Goal: Understand process/instructions

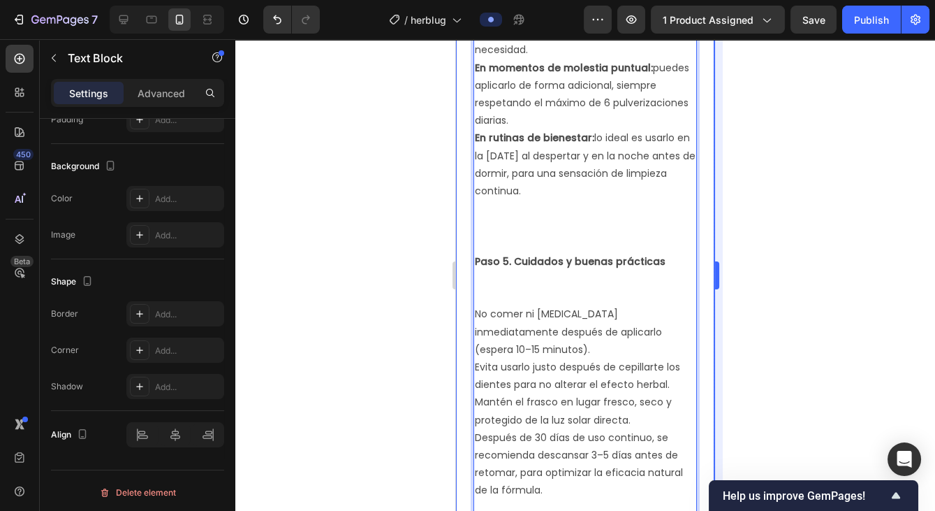
scroll to position [1706, 0]
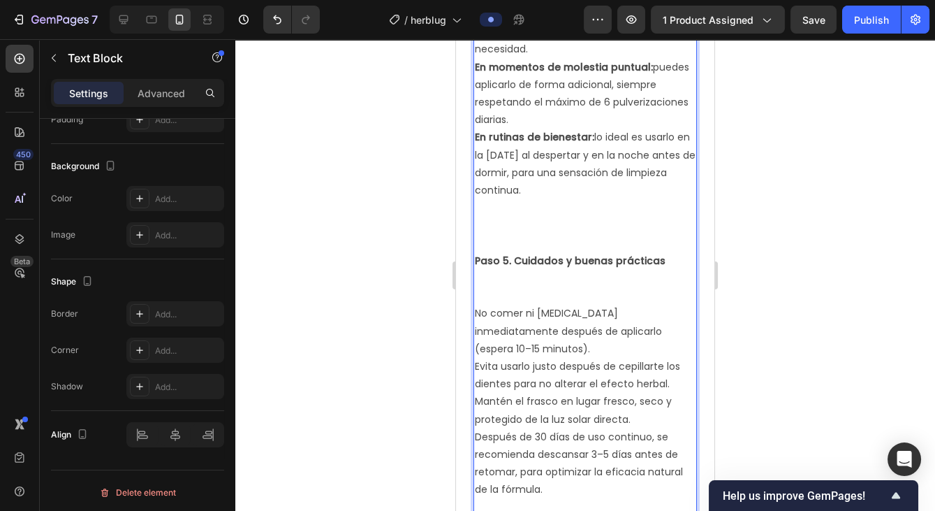
click at [774, 337] on div at bounding box center [585, 274] width 700 height 471
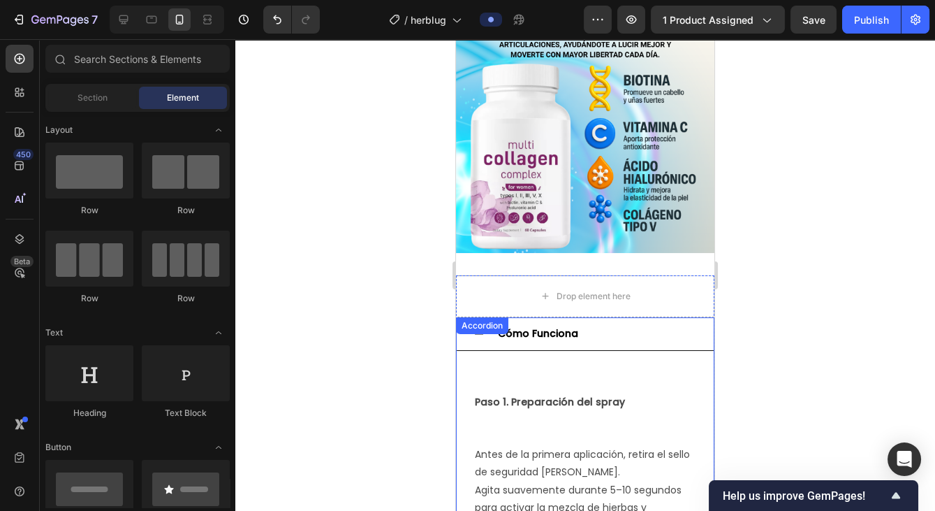
scroll to position [580, 0]
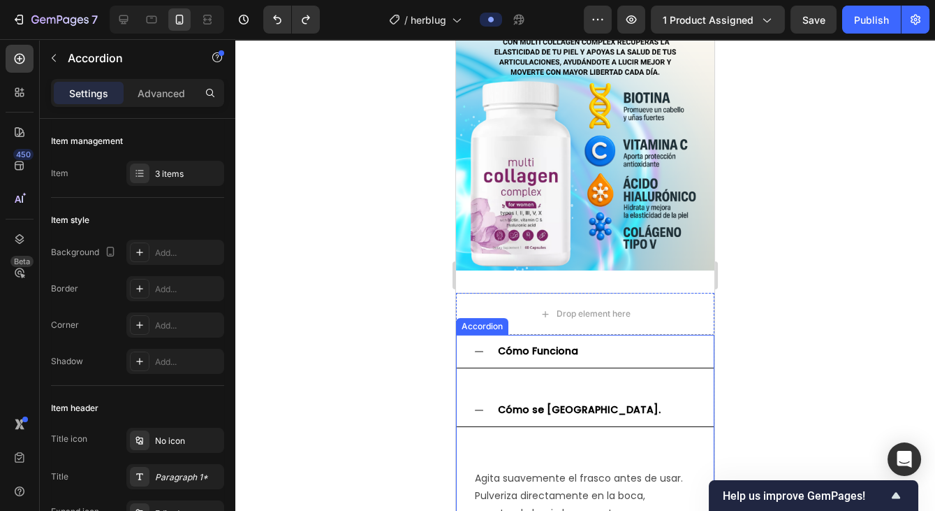
click at [574, 343] on p "Cómo Funciona" at bounding box center [538, 350] width 80 height 17
click at [594, 353] on div "Cómo Funciona" at bounding box center [596, 351] width 201 height 22
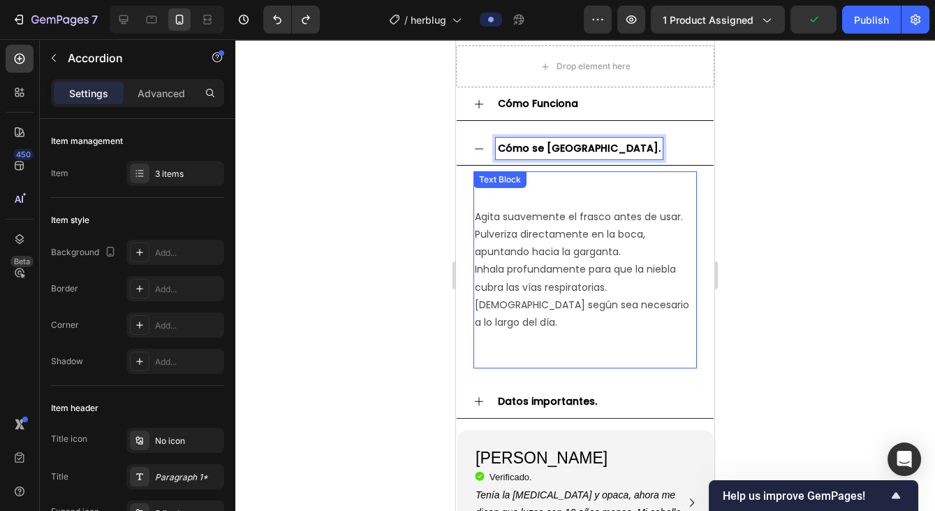
scroll to position [831, 0]
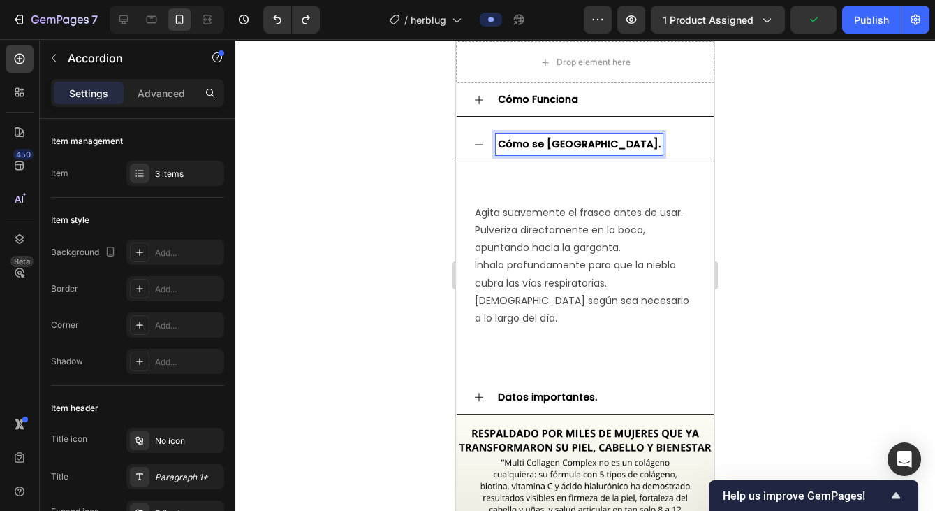
click at [562, 390] on strong "Datos importantes." at bounding box center [547, 397] width 99 height 14
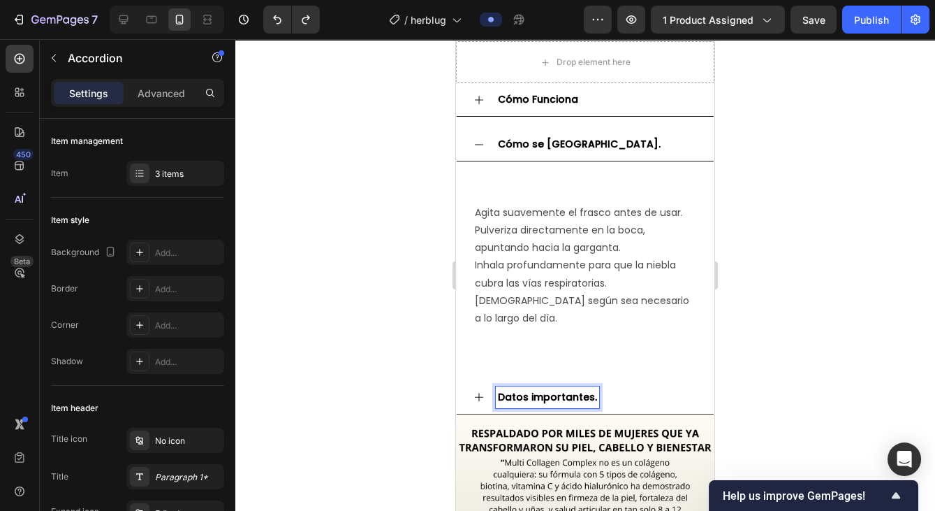
click at [613, 386] on div "Datos importantes." at bounding box center [596, 397] width 201 height 22
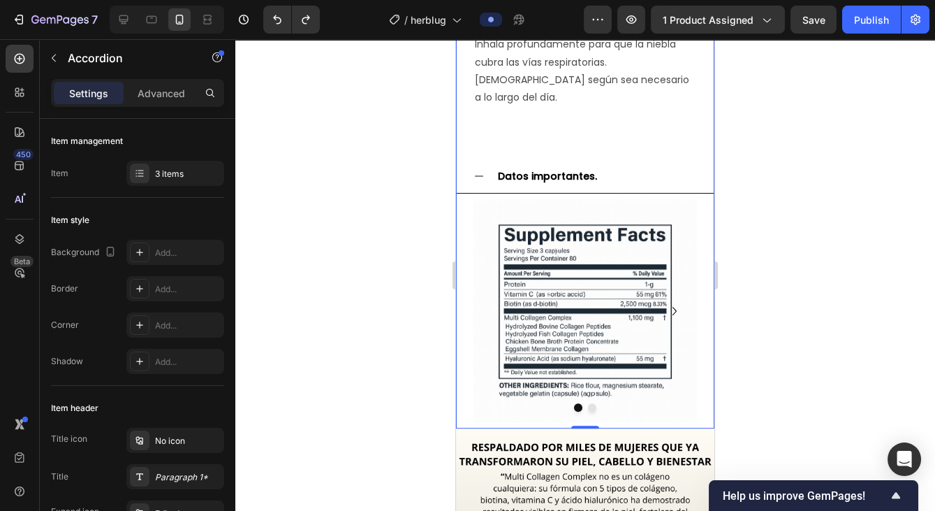
scroll to position [1090, 0]
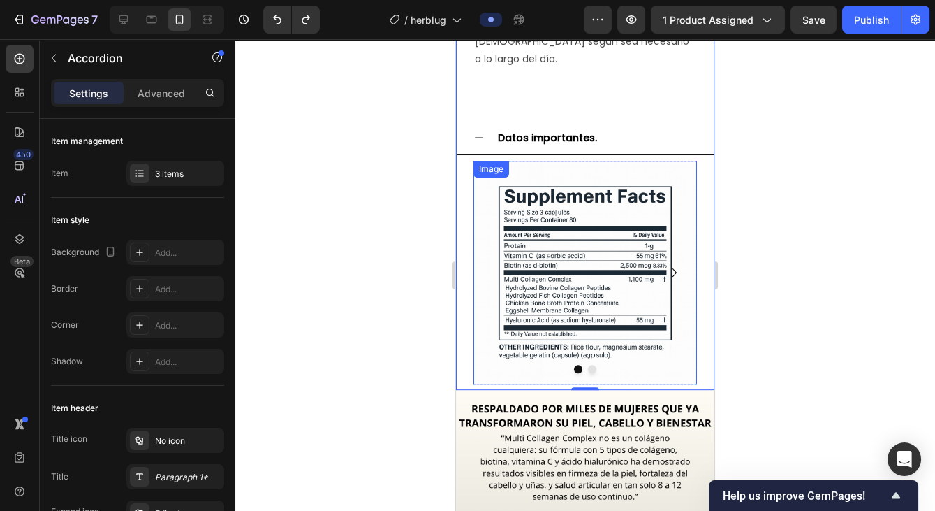
click at [594, 285] on img at bounding box center [586, 273] width 224 height 224
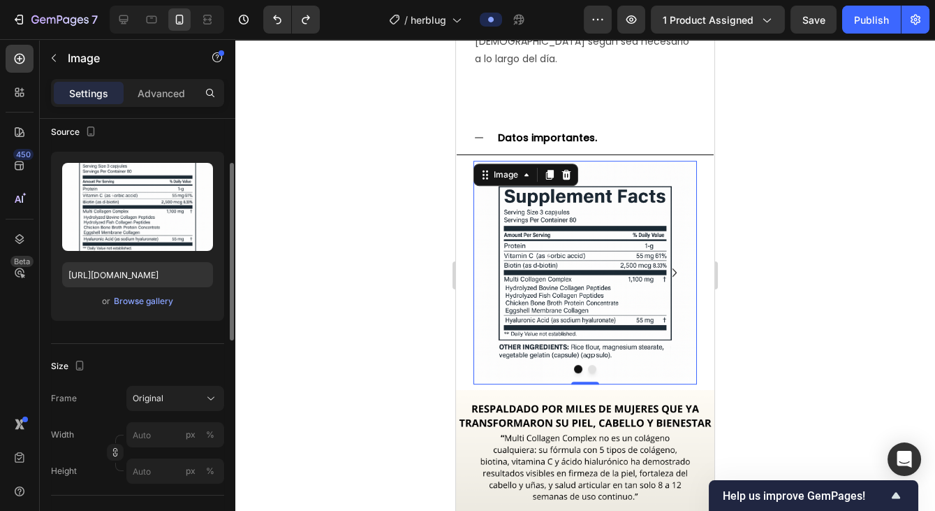
scroll to position [0, 0]
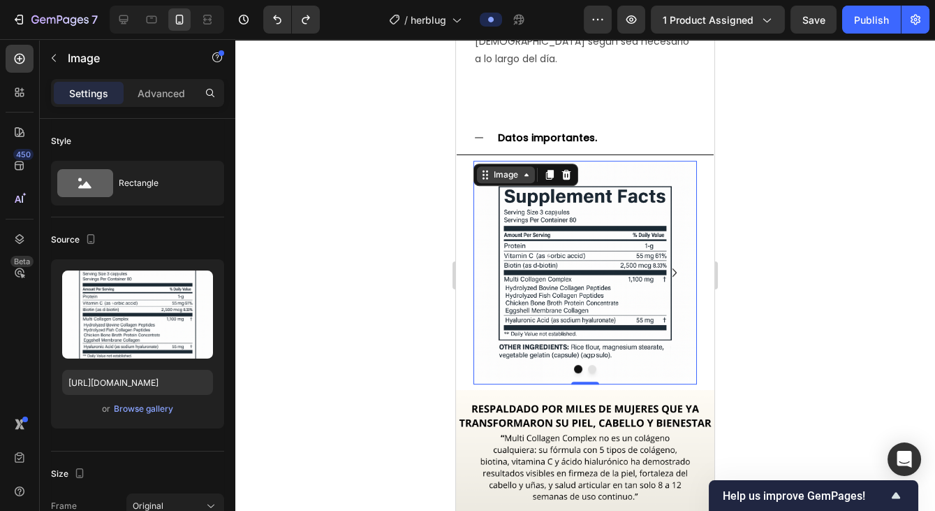
click at [521, 169] on icon at bounding box center [526, 174] width 11 height 11
click at [403, 256] on div at bounding box center [585, 274] width 700 height 471
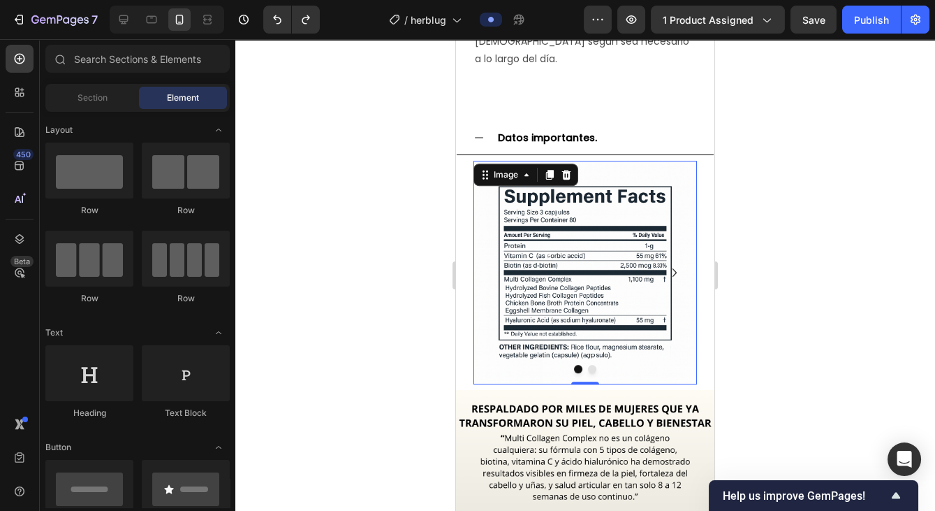
click at [587, 237] on img at bounding box center [586, 273] width 224 height 224
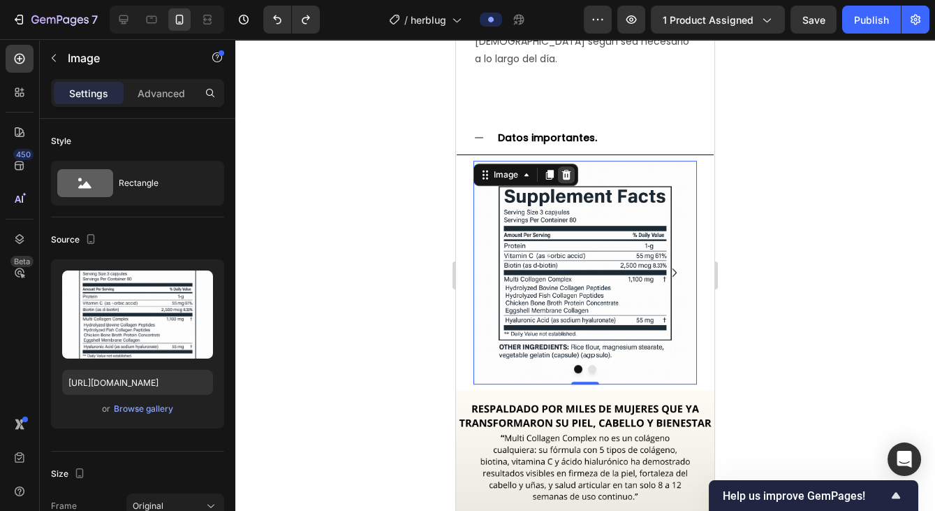
click at [569, 170] on icon at bounding box center [566, 175] width 9 height 10
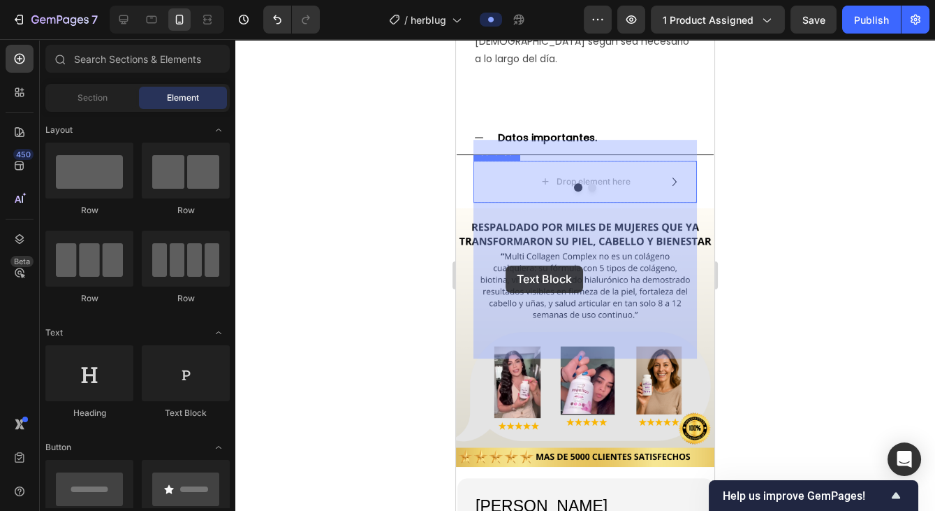
drag, startPoint x: 636, startPoint y: 418, endPoint x: 541, endPoint y: 256, distance: 187.6
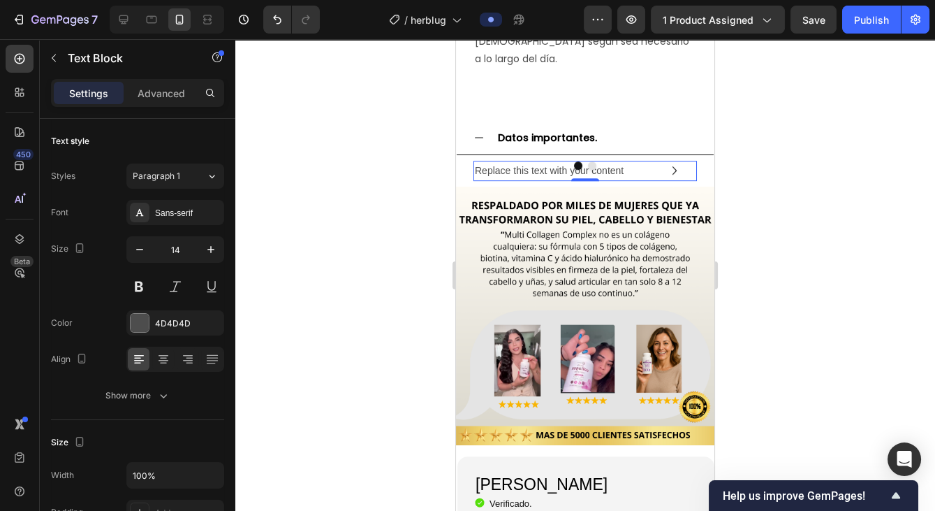
click at [547, 161] on div "Replace this text with your content" at bounding box center [586, 171] width 224 height 20
click at [625, 162] on p "Replace this text with your content" at bounding box center [585, 170] width 221 height 17
click at [591, 181] on div "Replace this text with your content Text Block 0" at bounding box center [586, 171] width 224 height 20
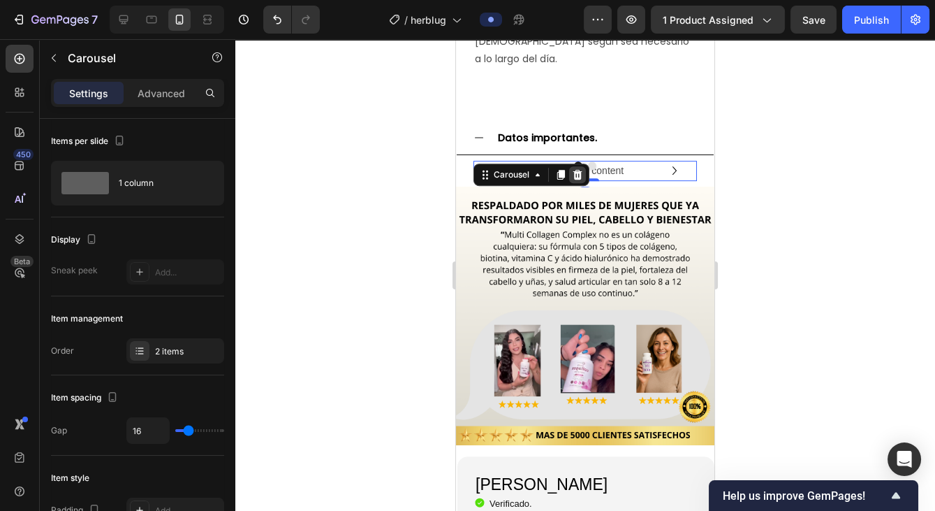
click at [580, 169] on icon at bounding box center [577, 174] width 11 height 11
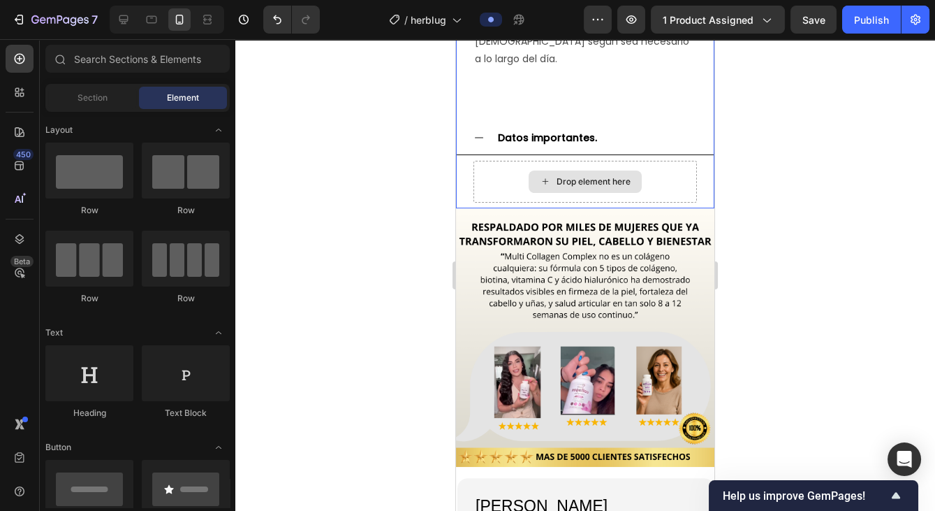
click at [516, 161] on div "Drop element here" at bounding box center [586, 182] width 224 height 42
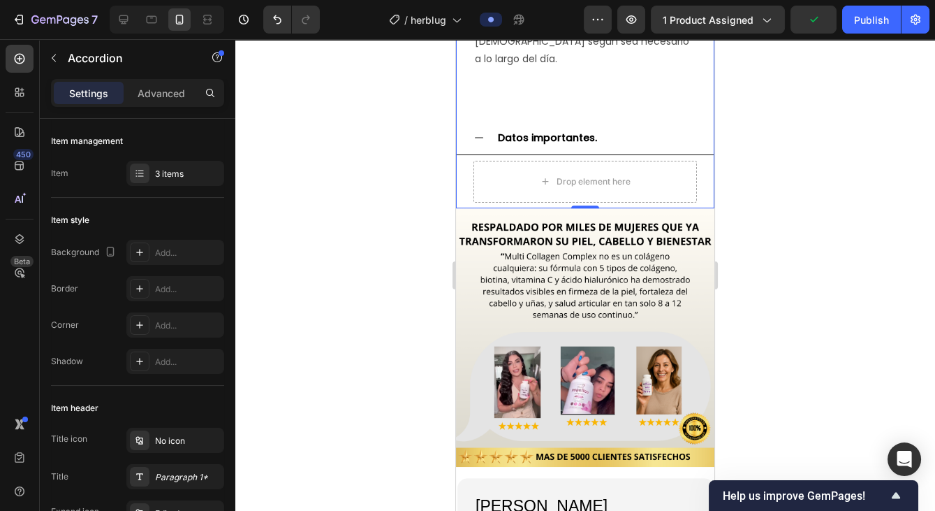
click at [135, 106] on div "Settings Advanced" at bounding box center [138, 99] width 196 height 40
click at [78, 97] on p "Settings" at bounding box center [88, 93] width 39 height 15
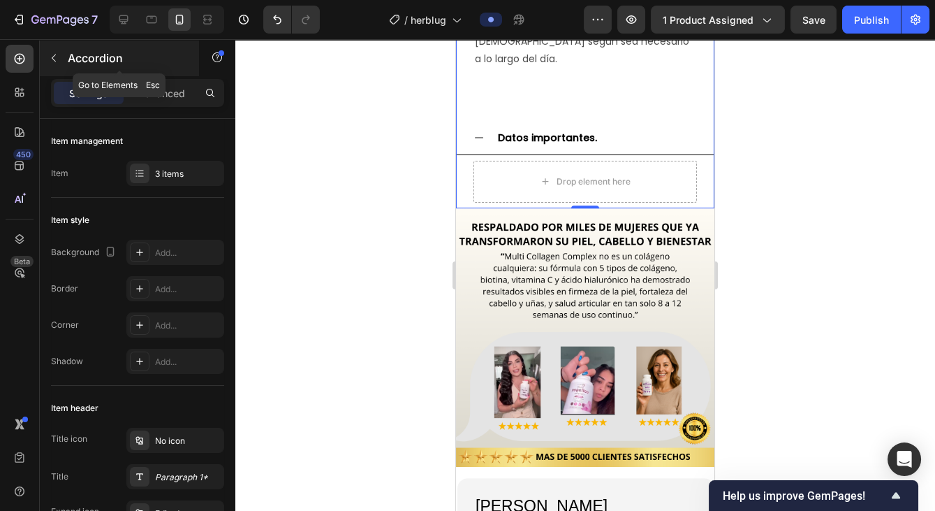
click at [52, 57] on icon "button" at bounding box center [54, 58] width 4 height 8
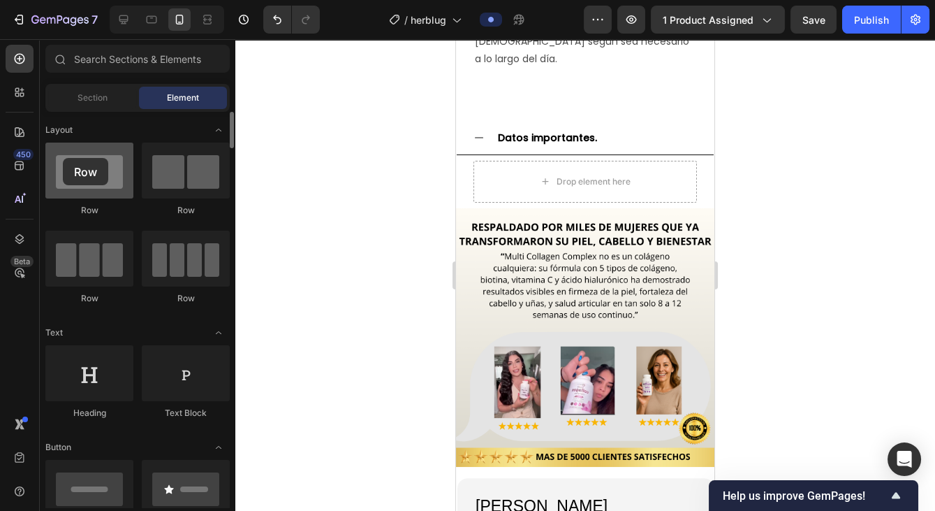
drag, startPoint x: 98, startPoint y: 188, endPoint x: 63, endPoint y: 158, distance: 46.6
click at [63, 158] on div at bounding box center [89, 170] width 88 height 56
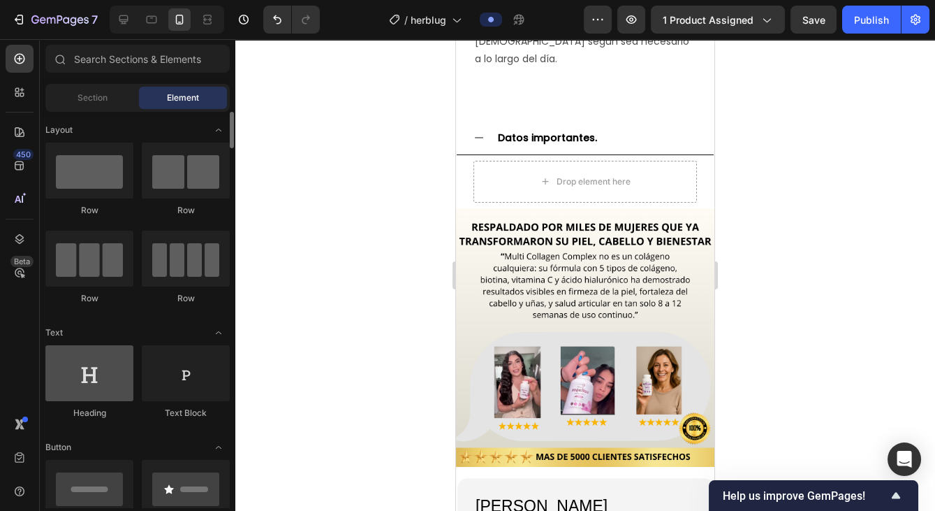
click at [97, 363] on div at bounding box center [89, 373] width 88 height 56
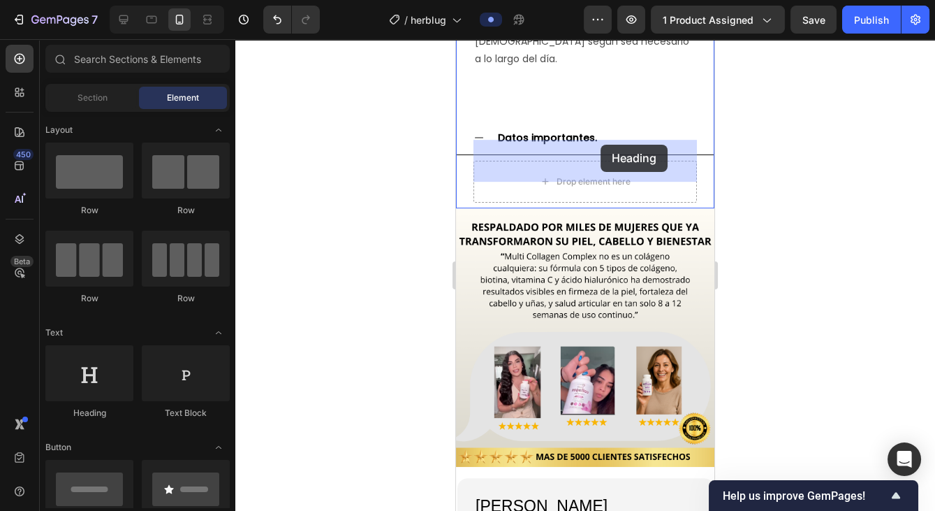
drag, startPoint x: 553, startPoint y: 402, endPoint x: 585, endPoint y: 150, distance: 254.2
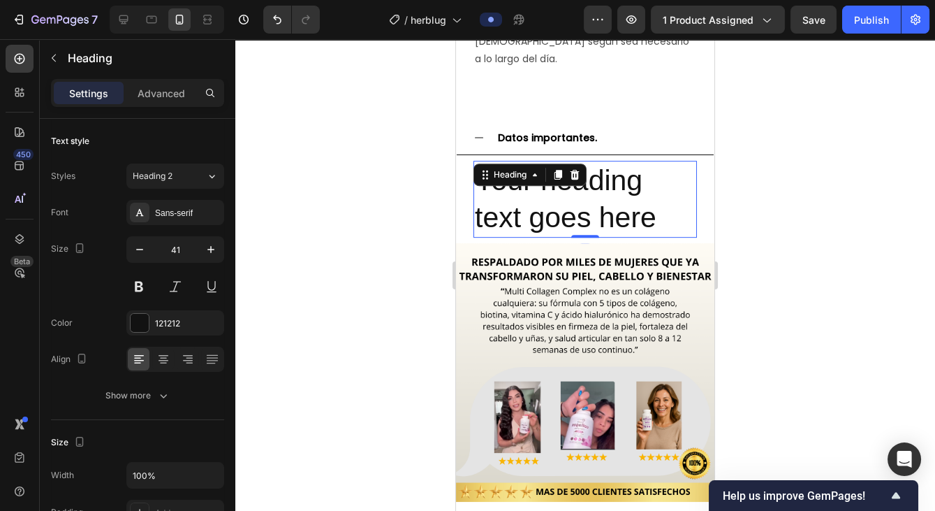
click at [585, 187] on h2 "Your heading text goes here" at bounding box center [586, 200] width 224 height 78
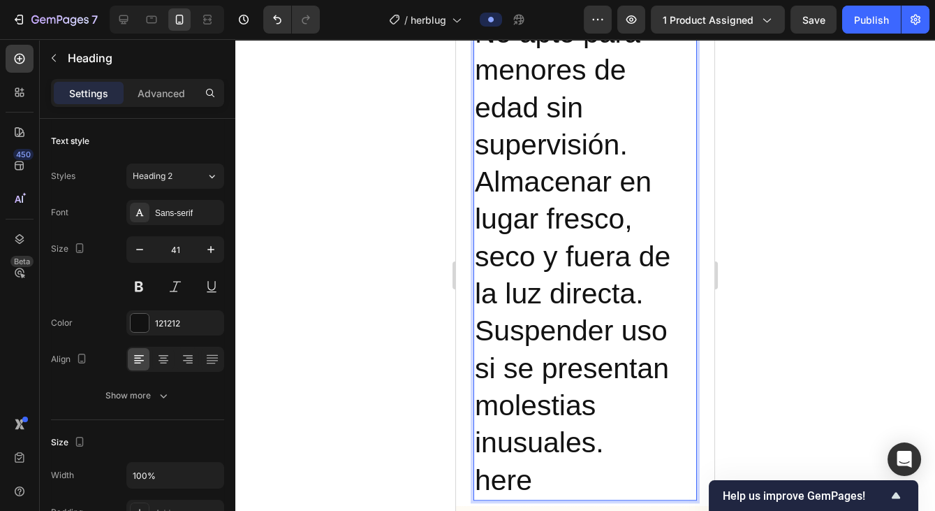
scroll to position [2146, 0]
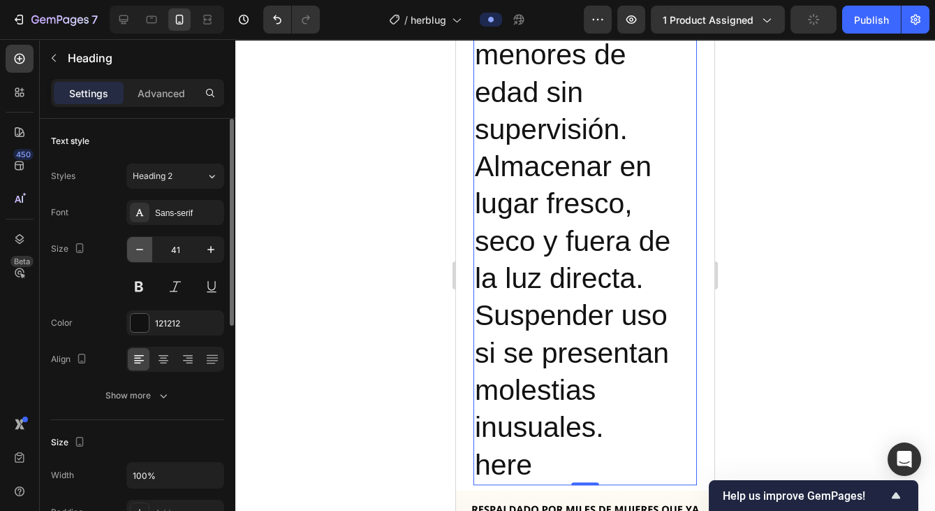
click at [137, 249] on icon "button" at bounding box center [140, 249] width 14 height 14
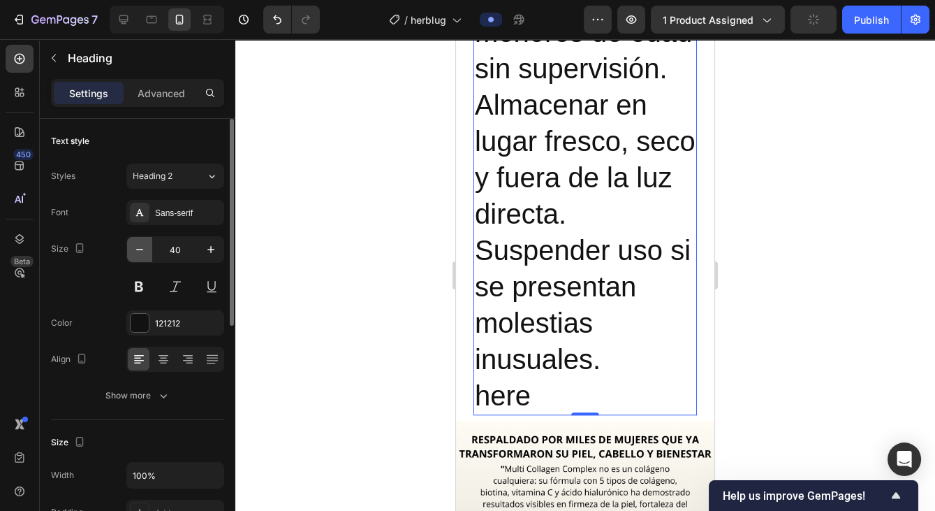
scroll to position [2124, 0]
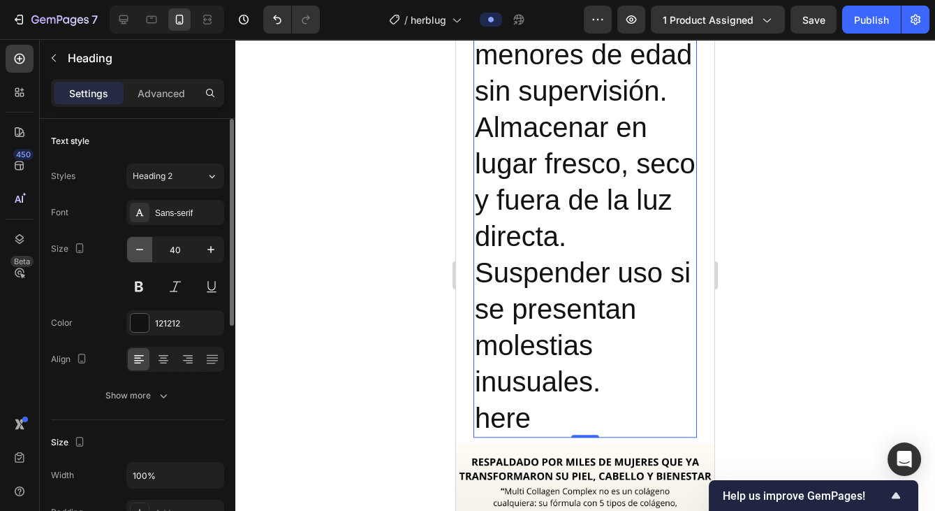
click at [137, 250] on icon "button" at bounding box center [140, 249] width 14 height 14
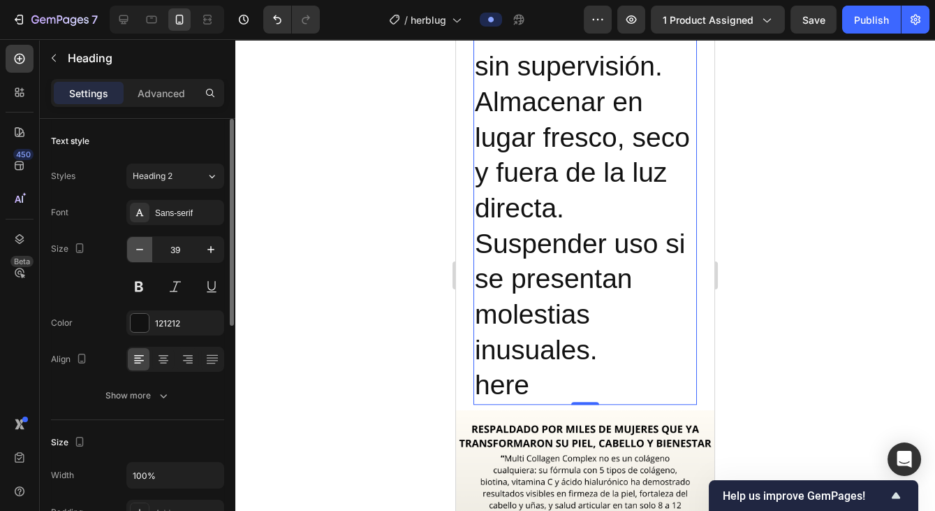
click at [137, 250] on icon "button" at bounding box center [140, 249] width 14 height 14
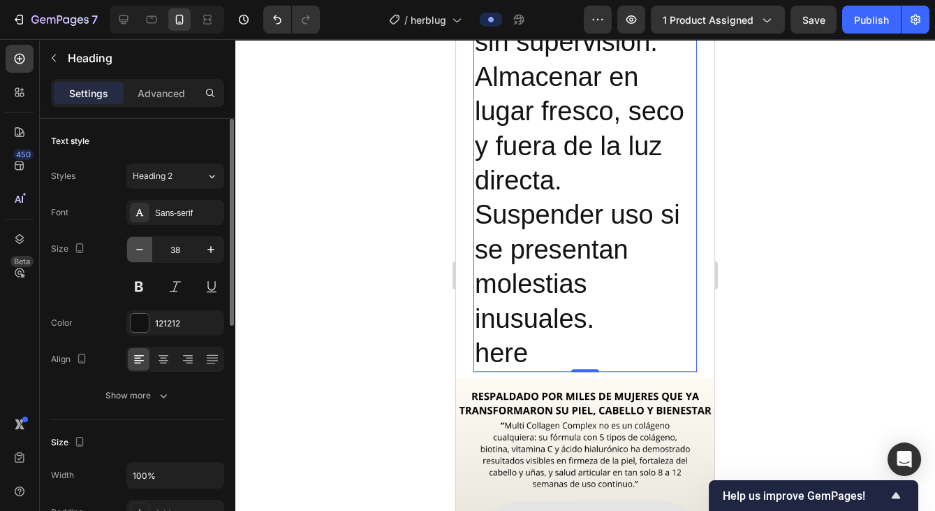
click at [137, 250] on icon "button" at bounding box center [140, 249] width 14 height 14
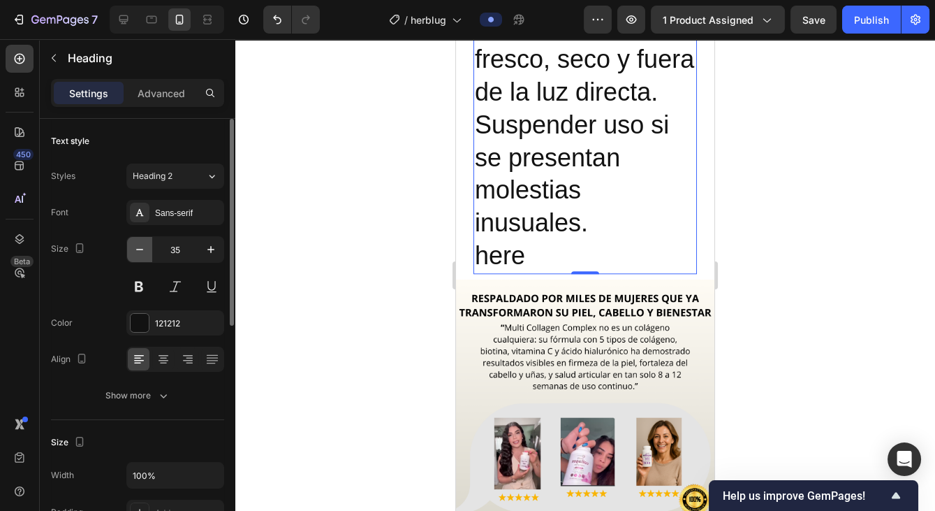
click at [137, 250] on icon "button" at bounding box center [140, 249] width 14 height 14
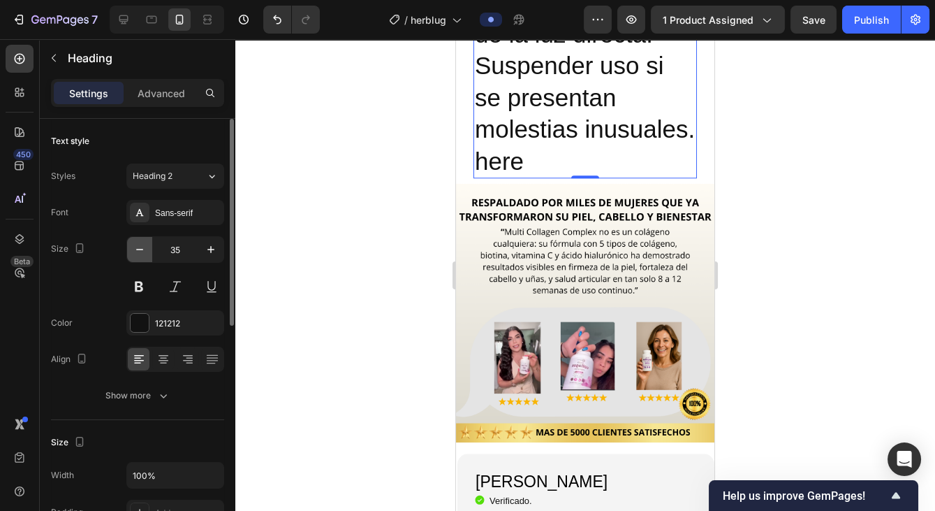
click at [137, 250] on icon "button" at bounding box center [140, 249] width 14 height 14
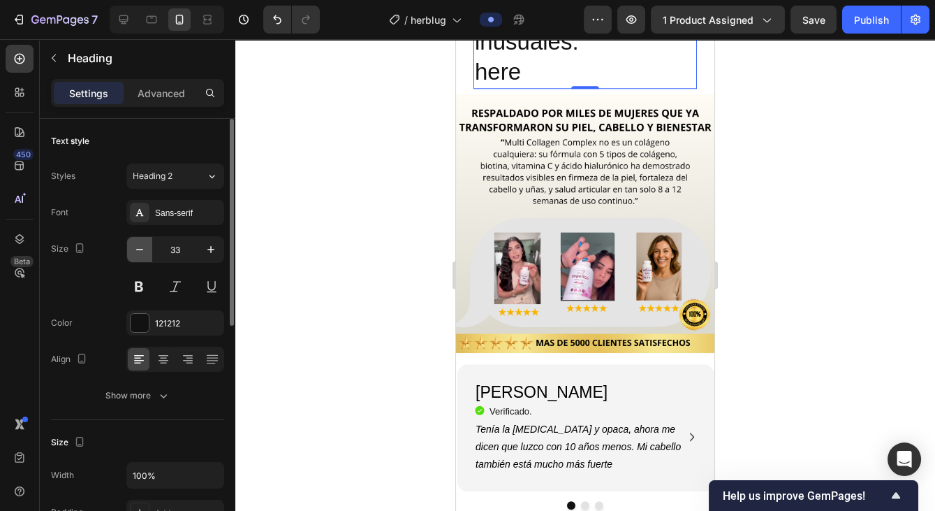
click at [137, 250] on icon "button" at bounding box center [140, 249] width 14 height 14
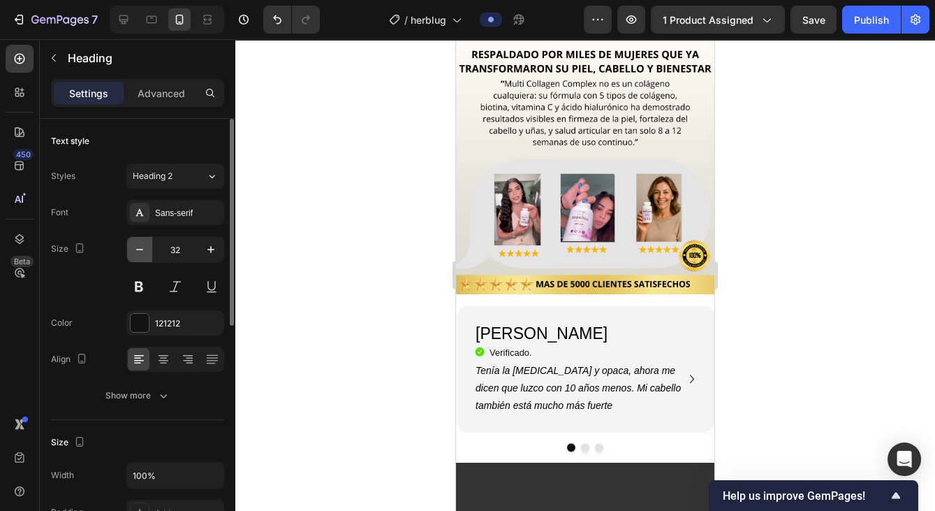
click at [137, 250] on icon "button" at bounding box center [140, 249] width 14 height 14
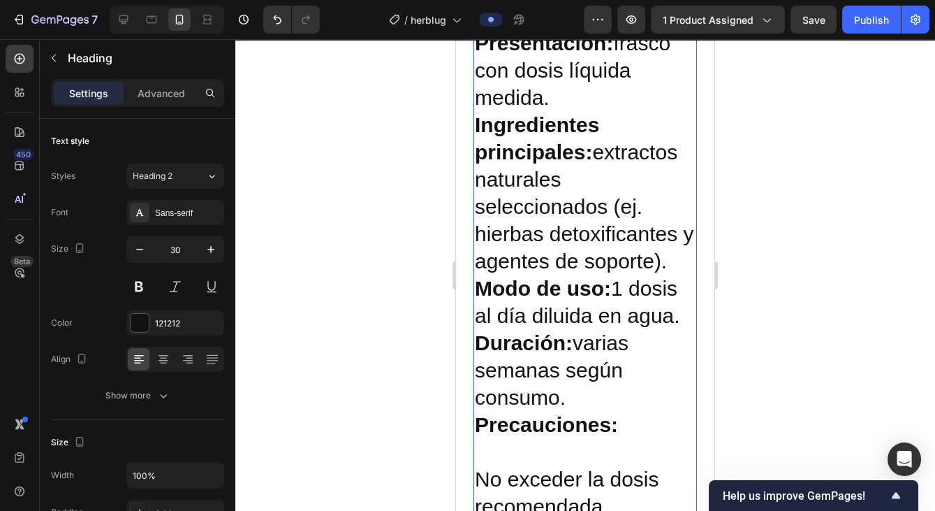
scroll to position [1234, 0]
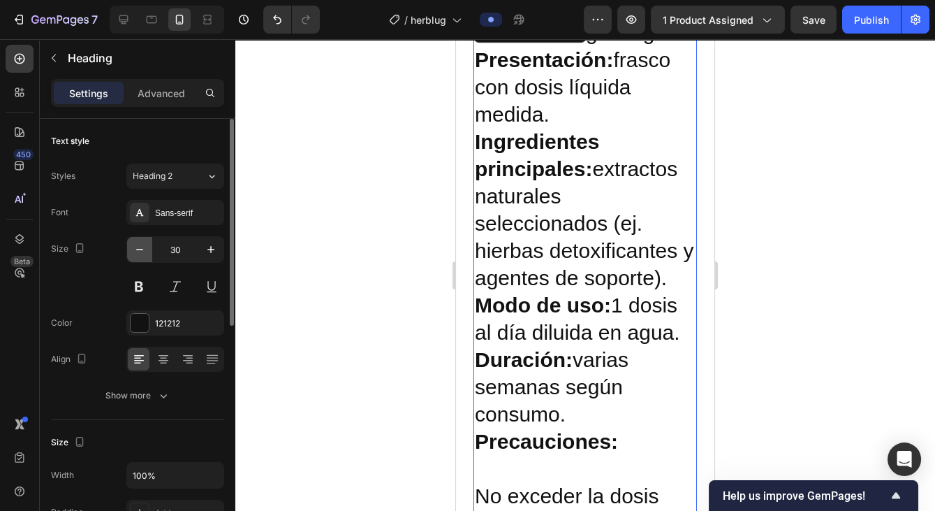
click at [140, 251] on icon "button" at bounding box center [140, 249] width 14 height 14
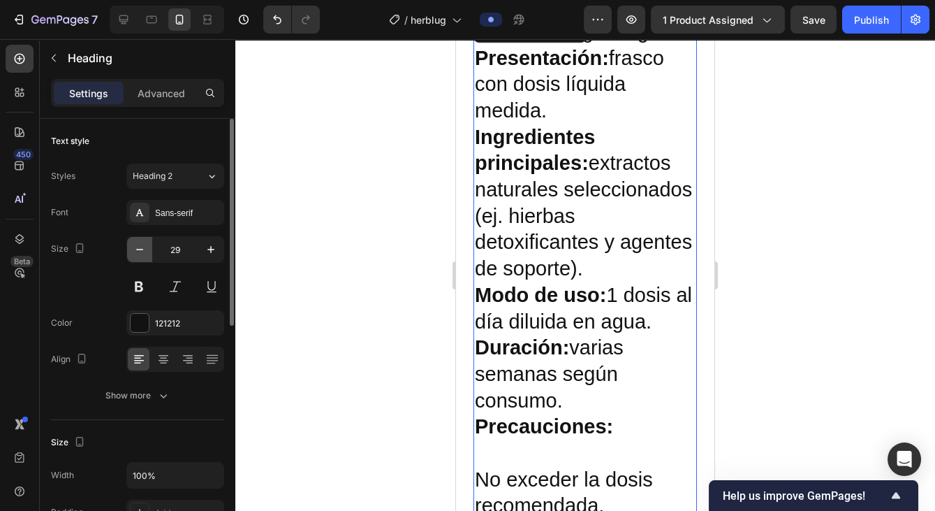
scroll to position [1232, 0]
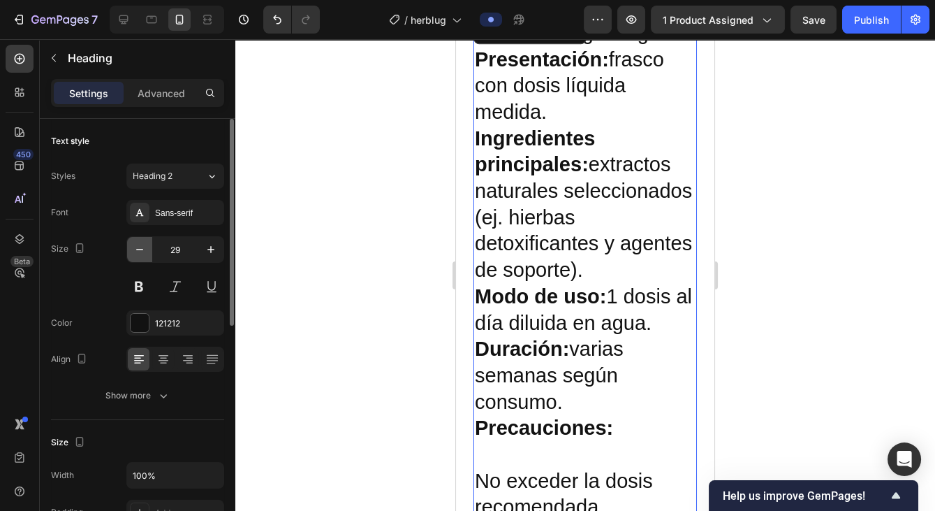
click at [140, 251] on icon "button" at bounding box center [140, 249] width 14 height 14
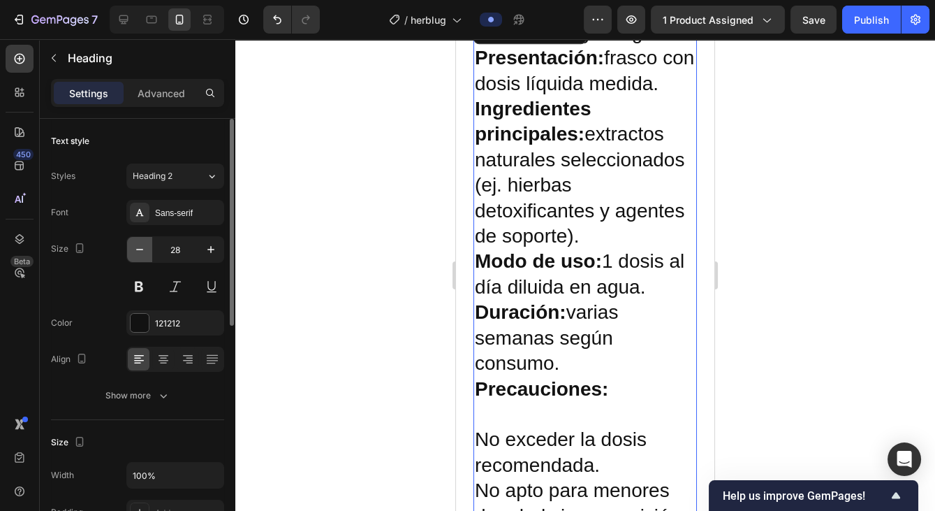
click at [140, 251] on icon "button" at bounding box center [140, 249] width 14 height 14
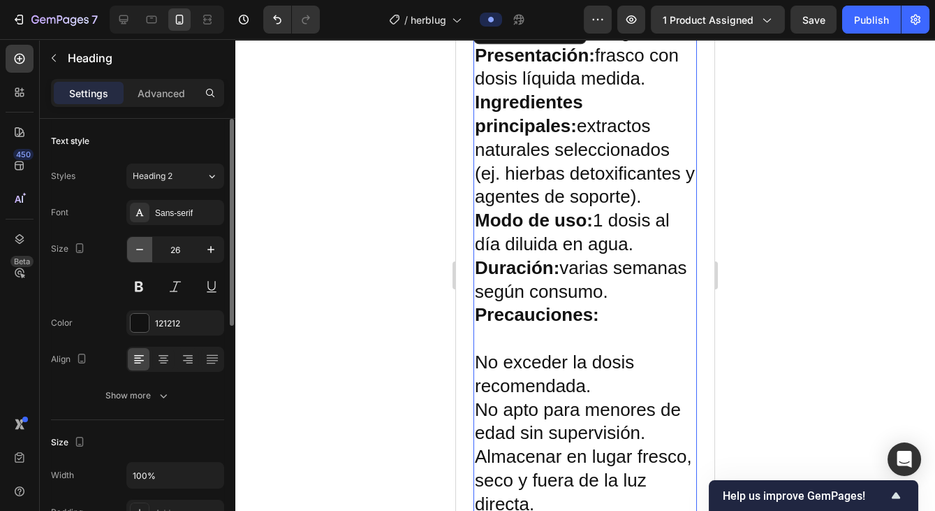
click at [140, 251] on icon "button" at bounding box center [140, 249] width 14 height 14
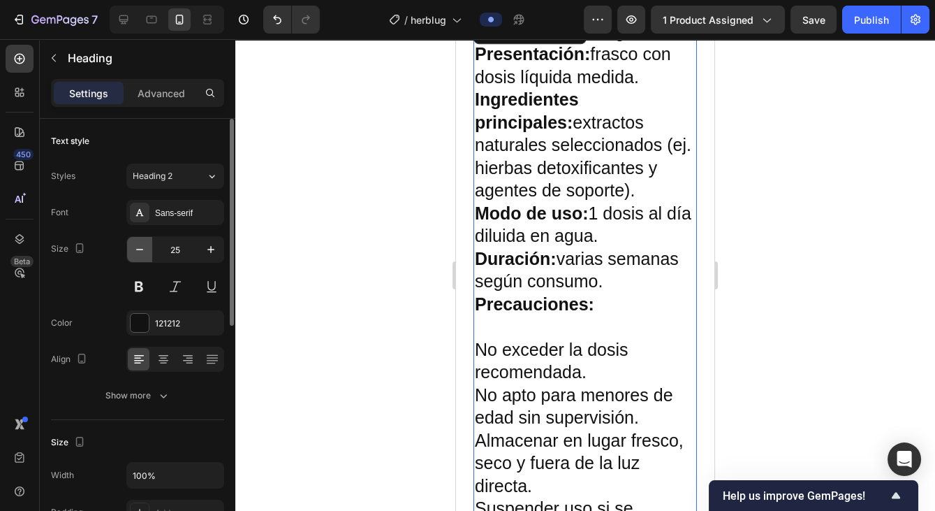
click at [140, 251] on icon "button" at bounding box center [140, 249] width 14 height 14
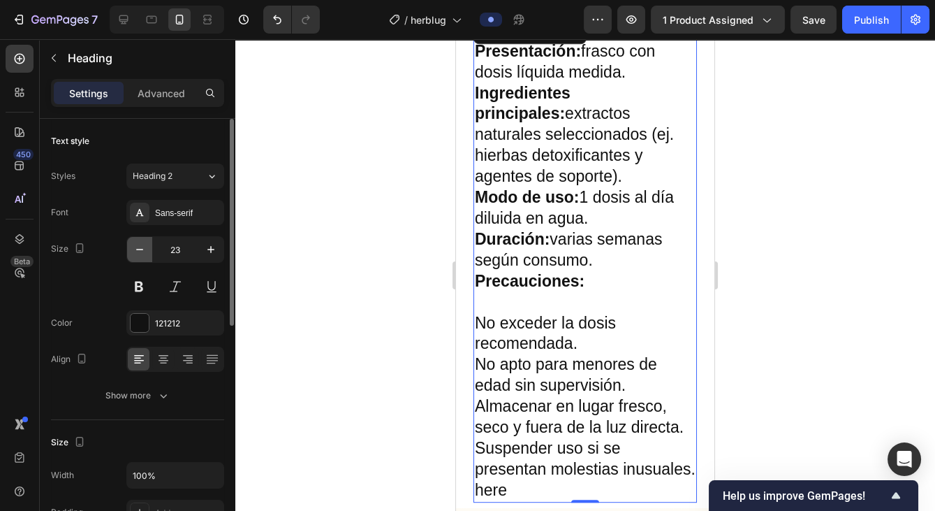
click at [140, 251] on icon "button" at bounding box center [140, 249] width 14 height 14
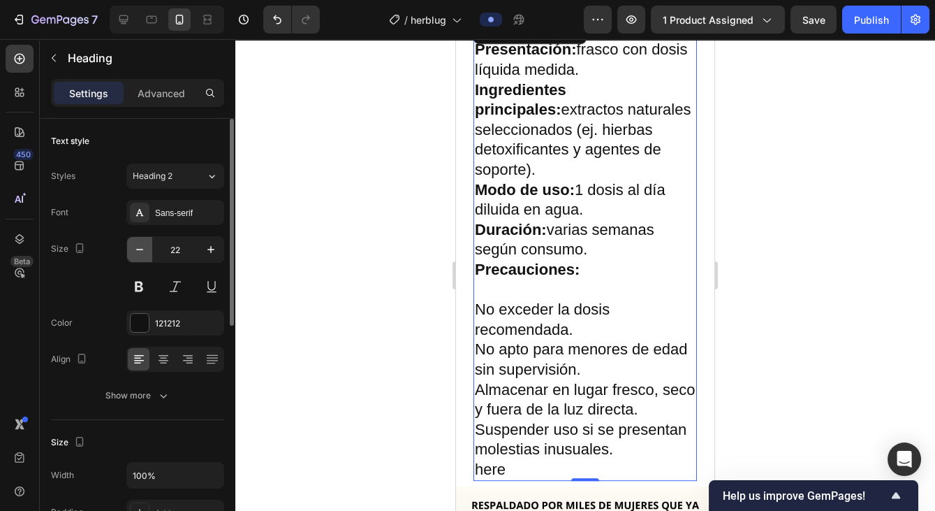
click at [140, 251] on icon "button" at bounding box center [140, 249] width 14 height 14
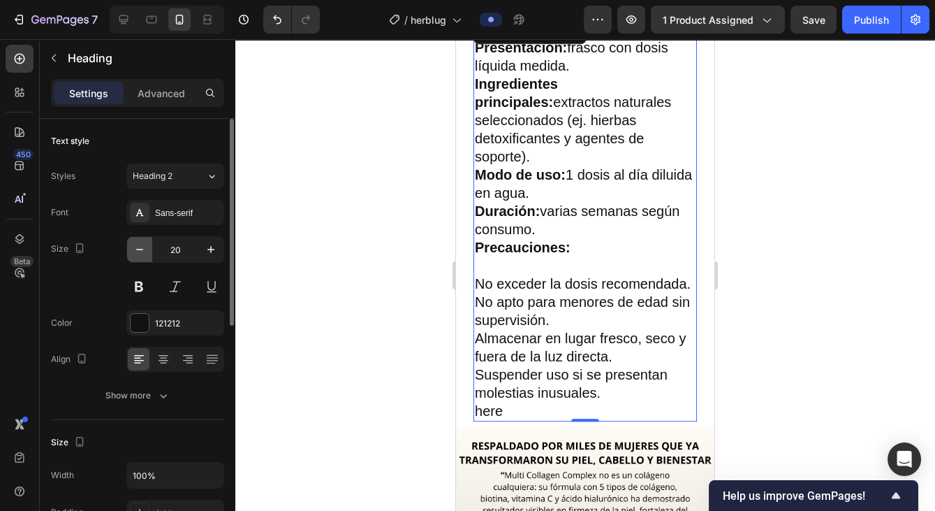
click at [140, 251] on icon "button" at bounding box center [140, 249] width 14 height 14
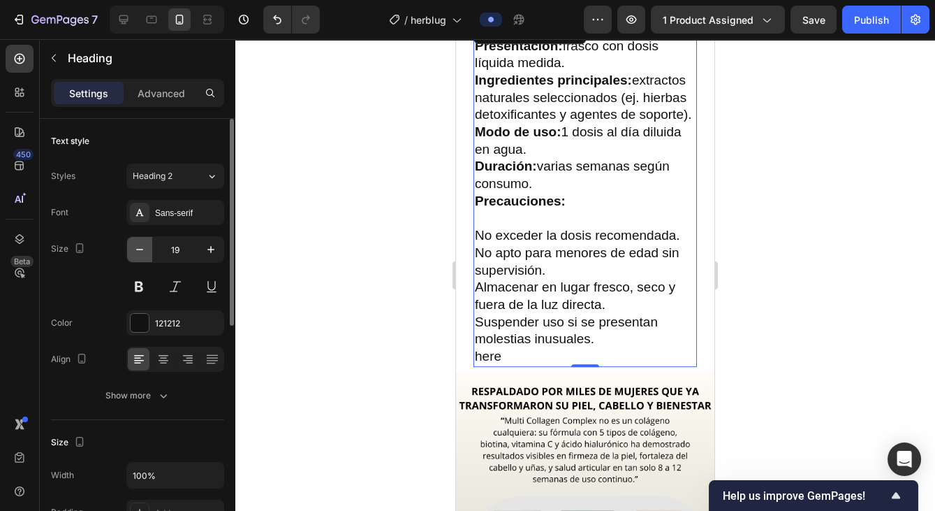
click at [140, 251] on icon "button" at bounding box center [140, 249] width 14 height 14
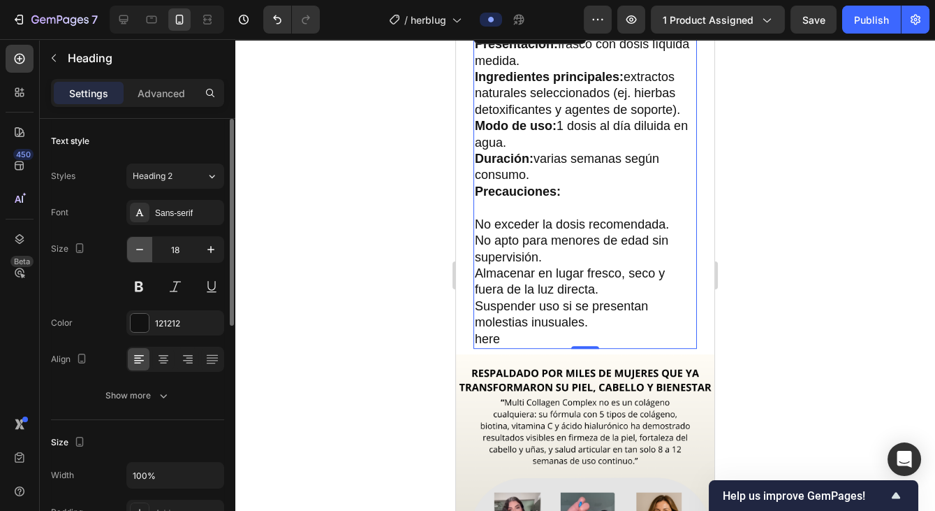
click at [140, 251] on icon "button" at bounding box center [140, 249] width 14 height 14
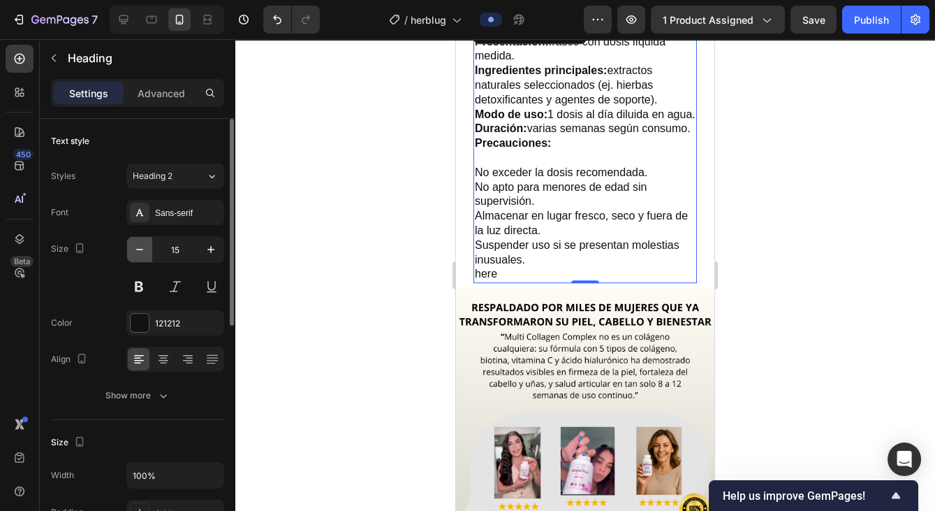
click at [140, 251] on icon "button" at bounding box center [140, 249] width 14 height 14
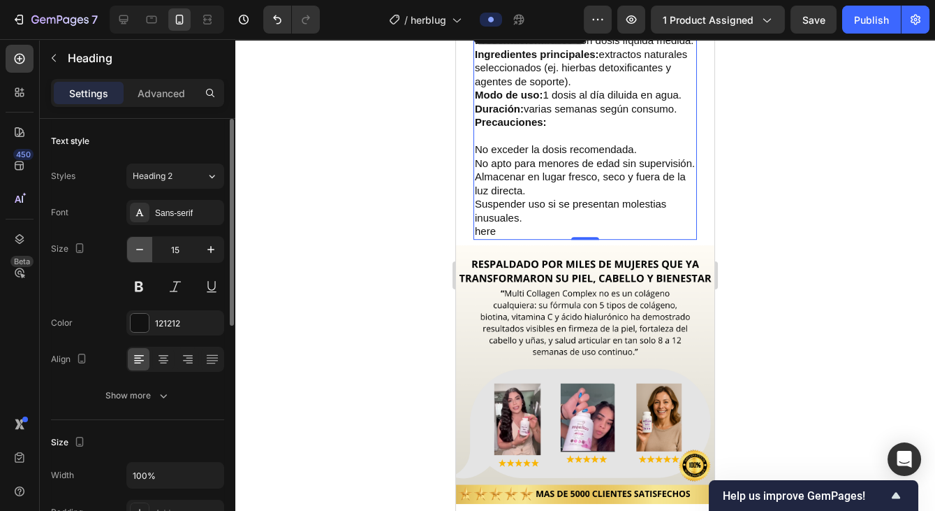
click at [140, 251] on icon "button" at bounding box center [140, 249] width 14 height 14
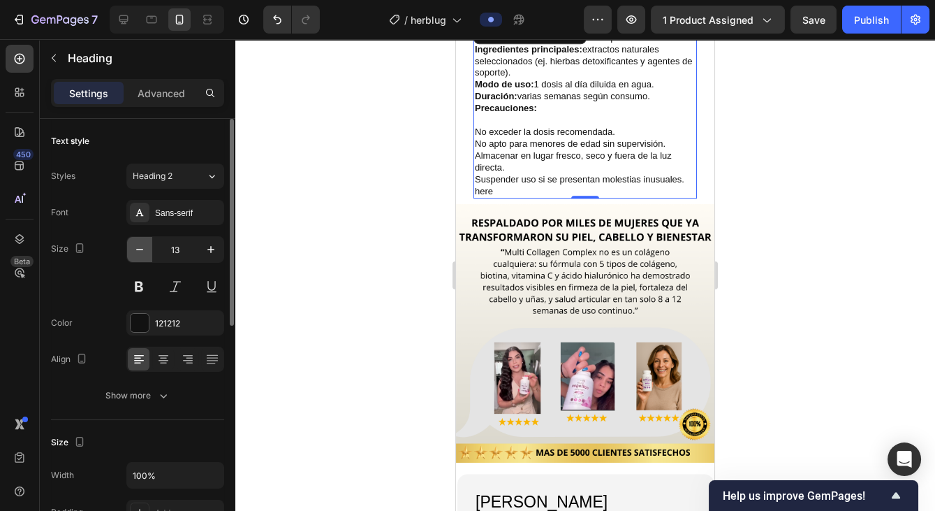
click at [140, 251] on icon "button" at bounding box center [140, 249] width 14 height 14
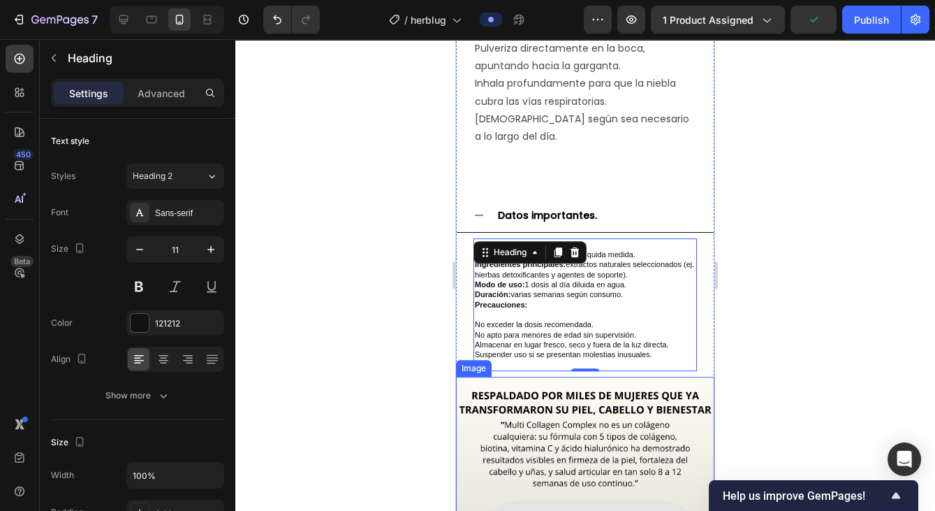
scroll to position [1011, 0]
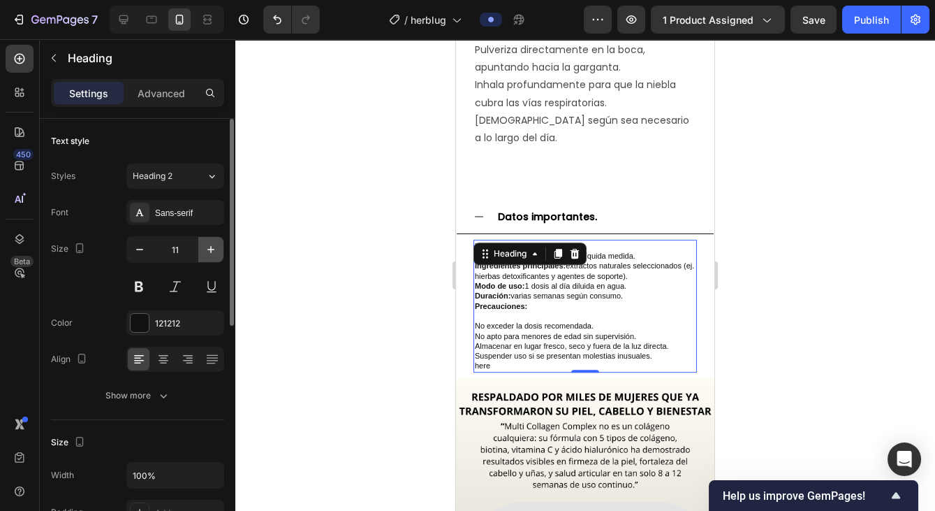
click at [210, 248] on icon "button" at bounding box center [210, 249] width 7 height 7
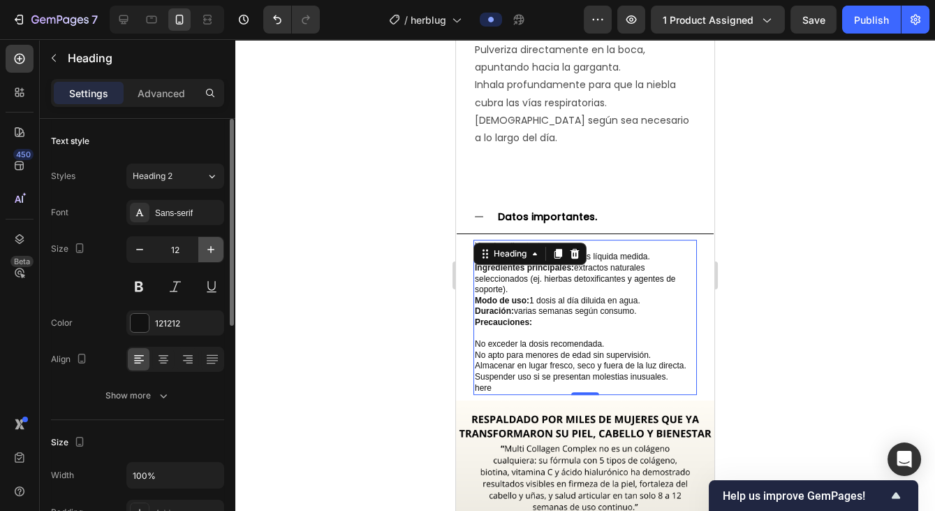
click at [210, 248] on icon "button" at bounding box center [210, 249] width 7 height 7
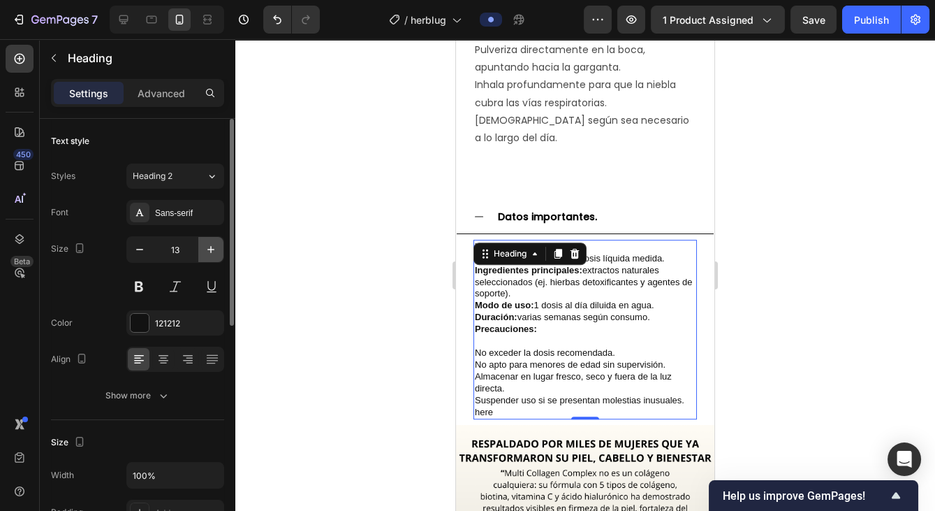
click at [210, 248] on icon "button" at bounding box center [210, 249] width 7 height 7
type input "14"
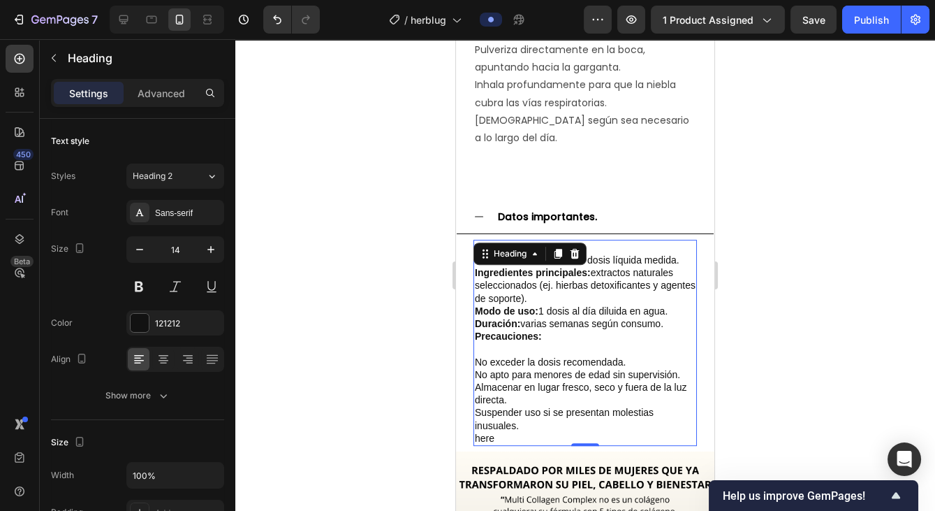
click at [351, 293] on div at bounding box center [585, 274] width 700 height 471
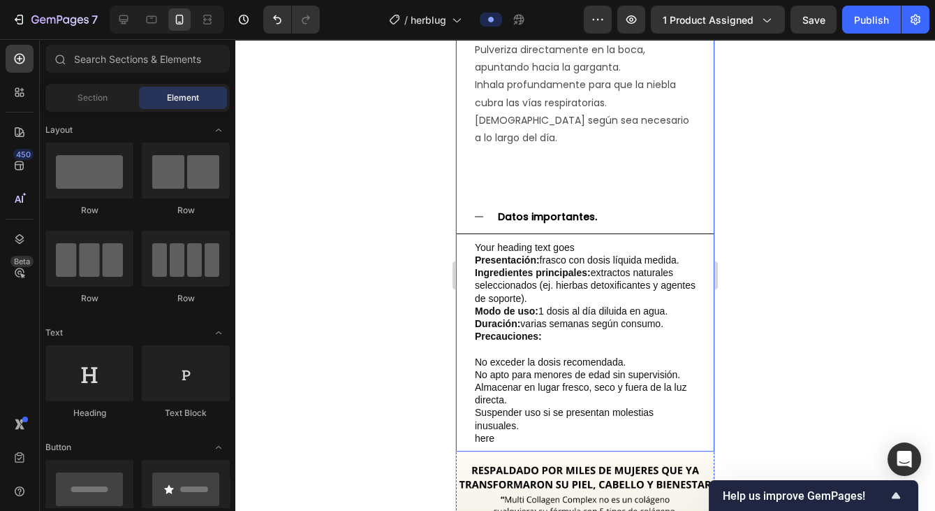
click at [569, 206] on div "Datos importantes." at bounding box center [547, 217] width 103 height 22
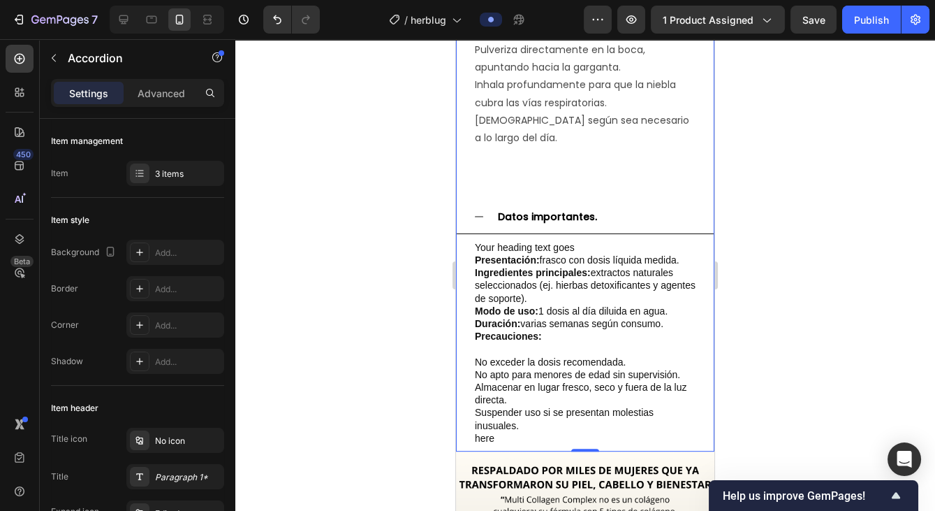
click at [642, 206] on div "Datos importantes." at bounding box center [596, 217] width 201 height 22
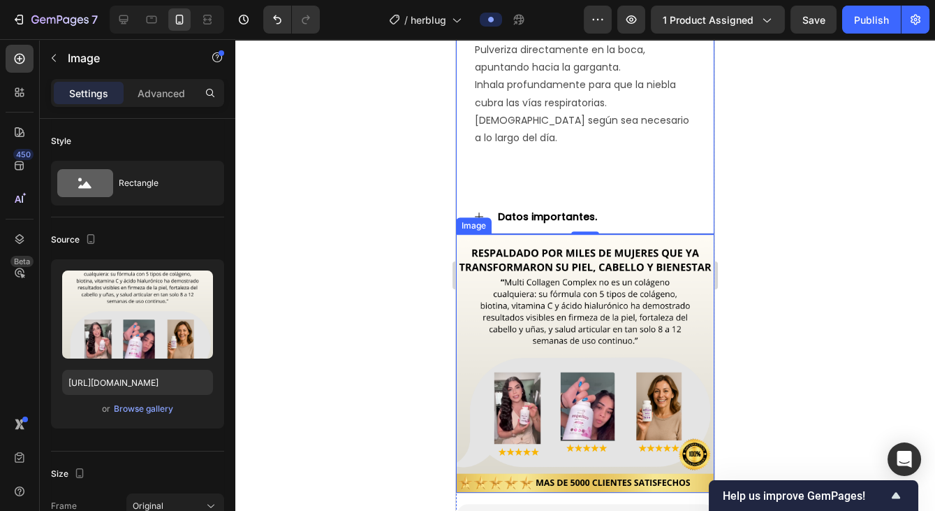
click at [522, 325] on img at bounding box center [585, 363] width 258 height 258
